Goal: Register for event/course

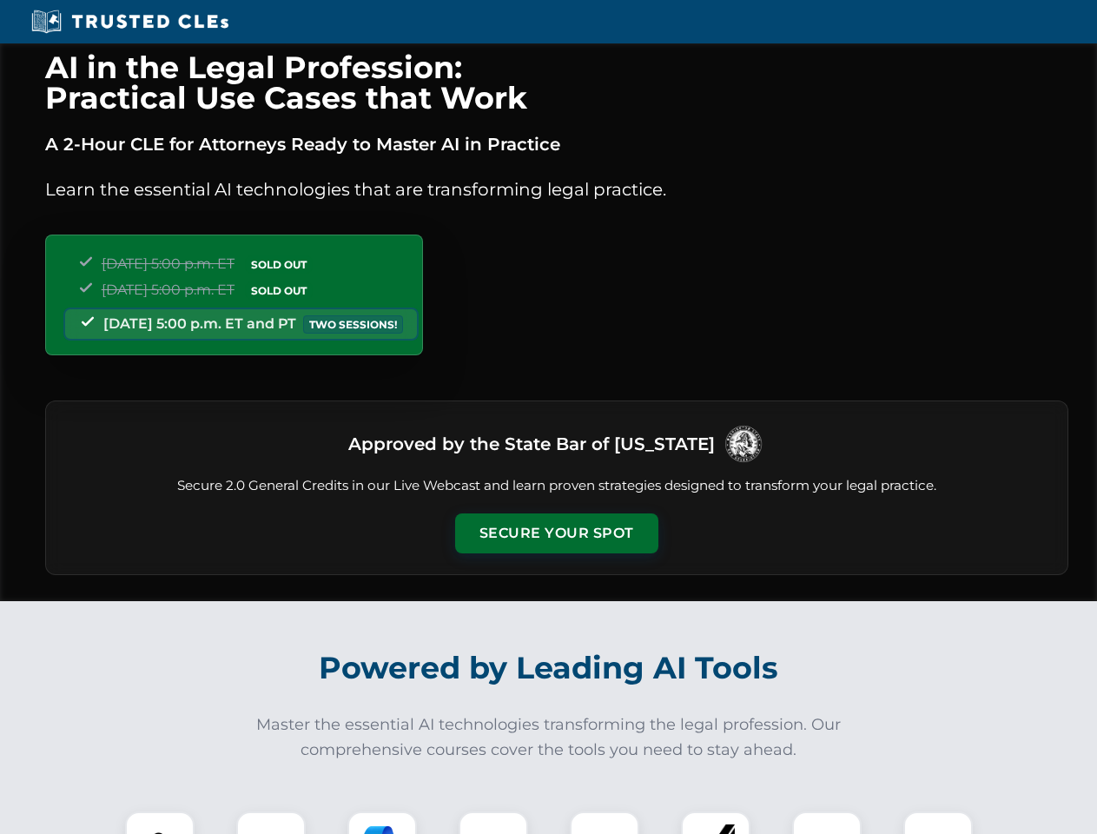
click at [556, 533] on button "Secure Your Spot" at bounding box center [556, 533] width 203 height 40
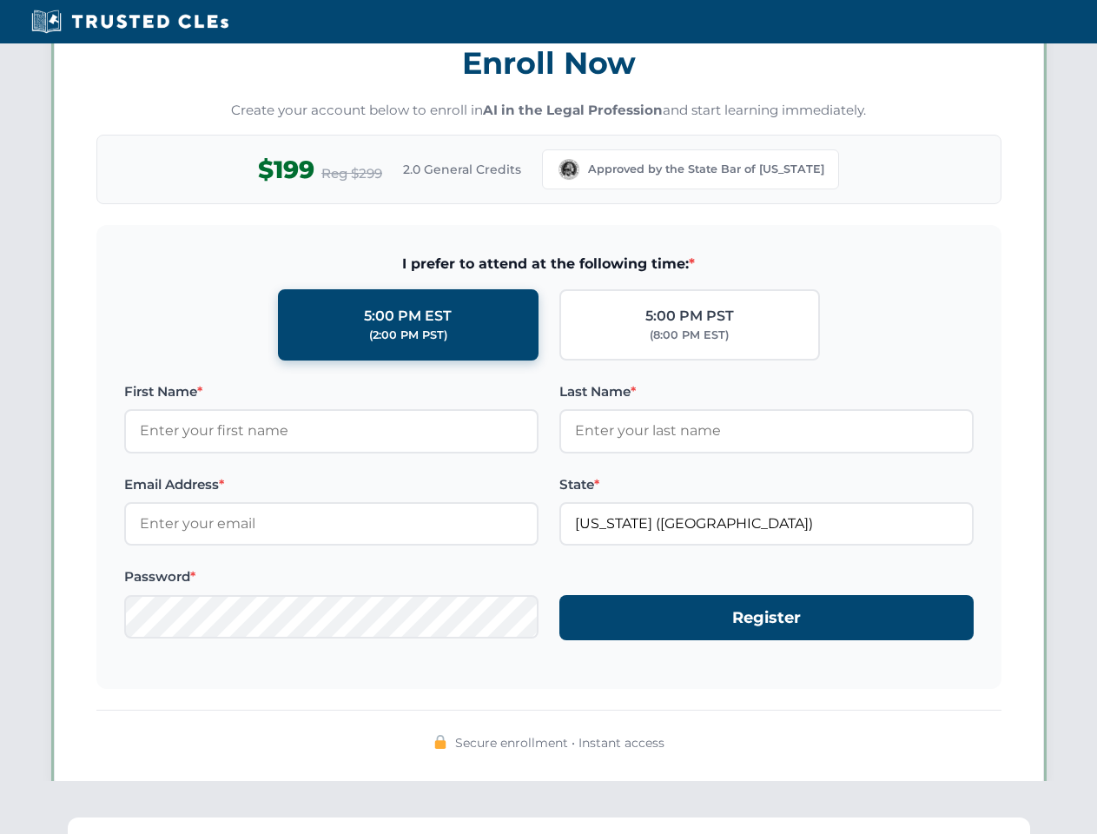
click at [160, 823] on div "AI in the Legal Profession: Practical Use Cases that Work A 2-Hour CLE for Atto…" at bounding box center [548, 570] width 1097 height 4064
